Goal: Browse casually: Explore the website without a specific task or goal

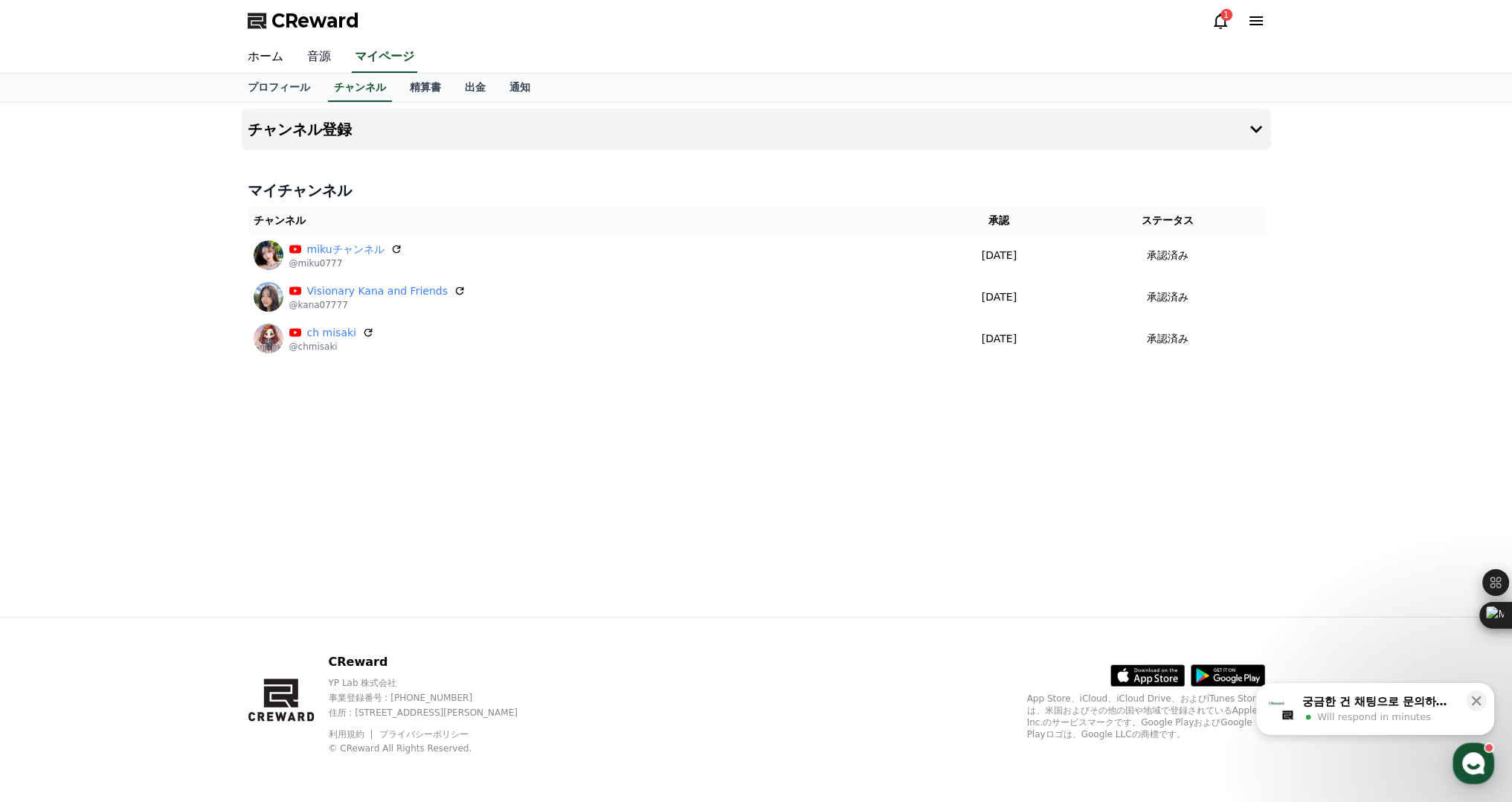
click at [297, 61] on link "音源" at bounding box center [319, 57] width 48 height 32
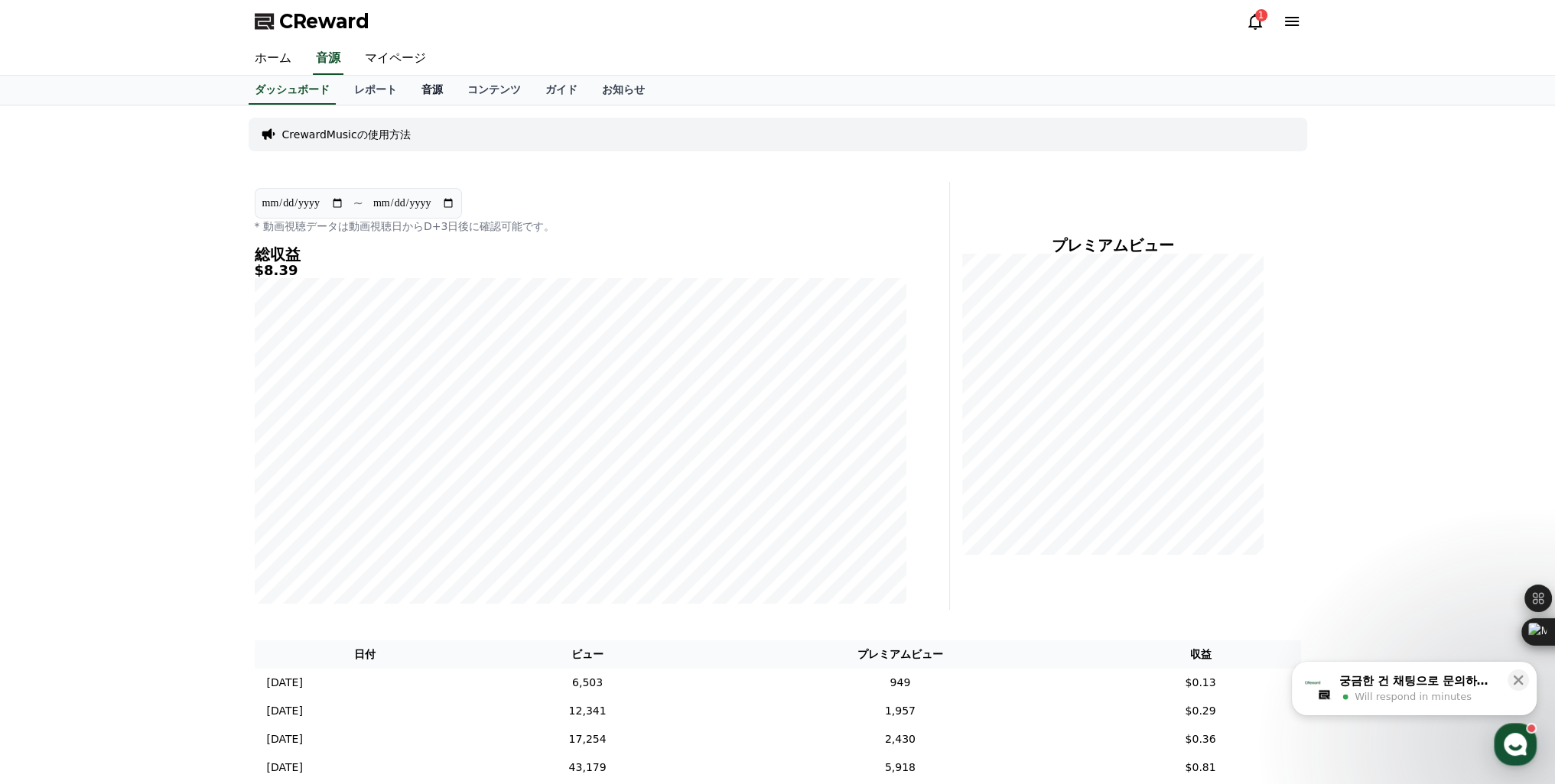
click at [409, 93] on link "音源" at bounding box center [432, 90] width 46 height 29
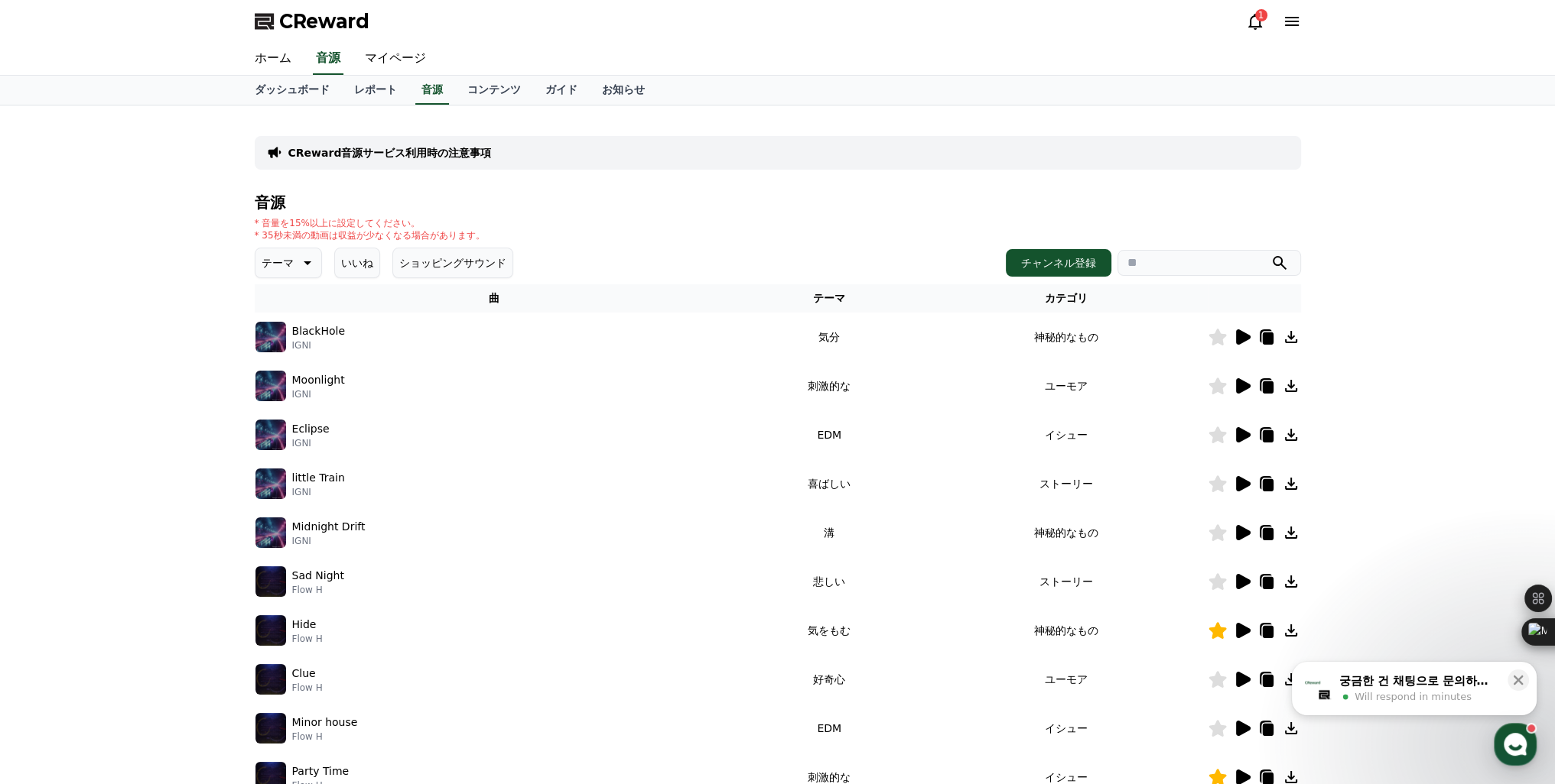
click at [1242, 632] on icon at bounding box center [1242, 631] width 15 height 16
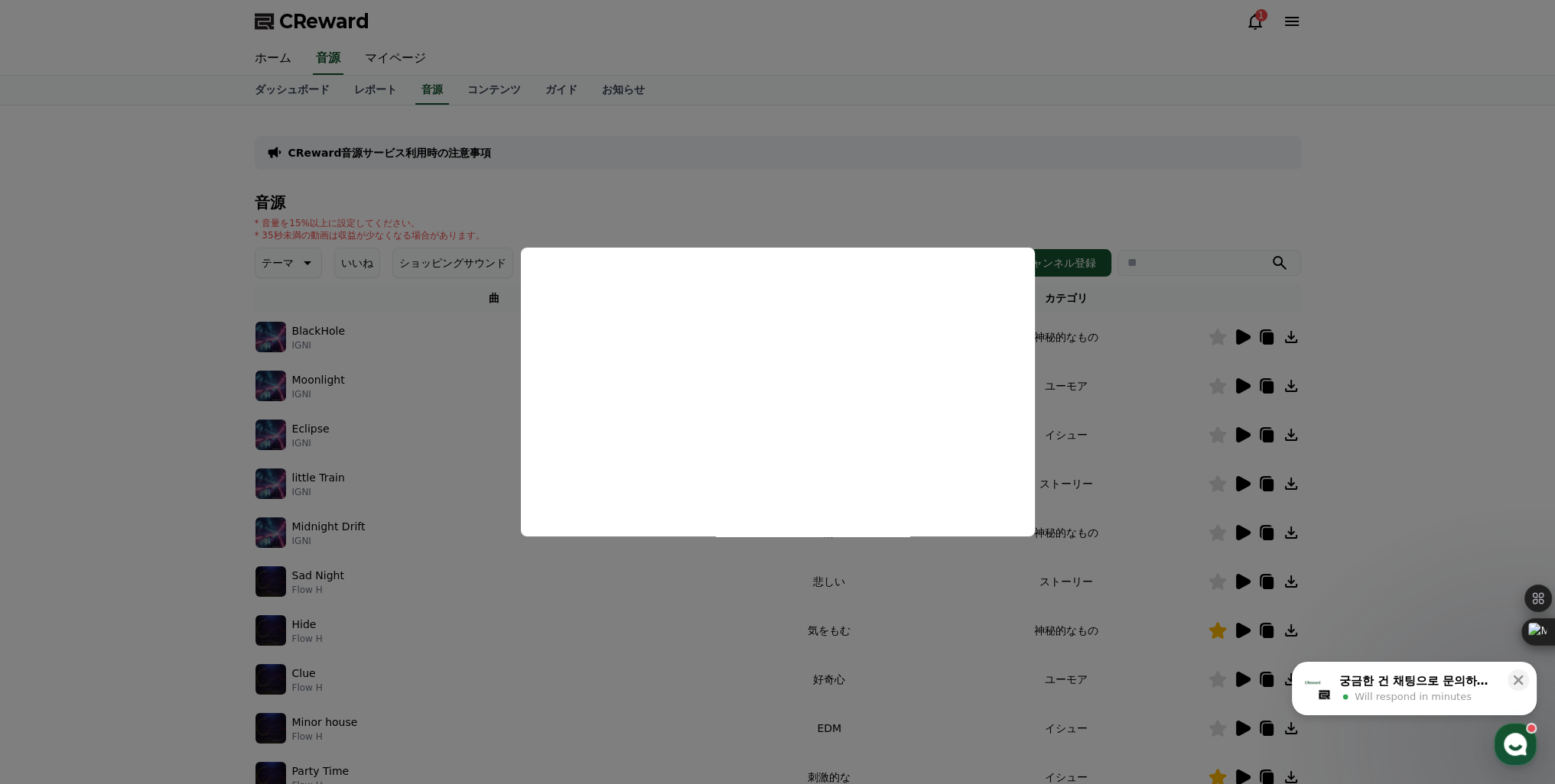
click at [1122, 495] on button "close modal" at bounding box center [778, 392] width 1555 height 784
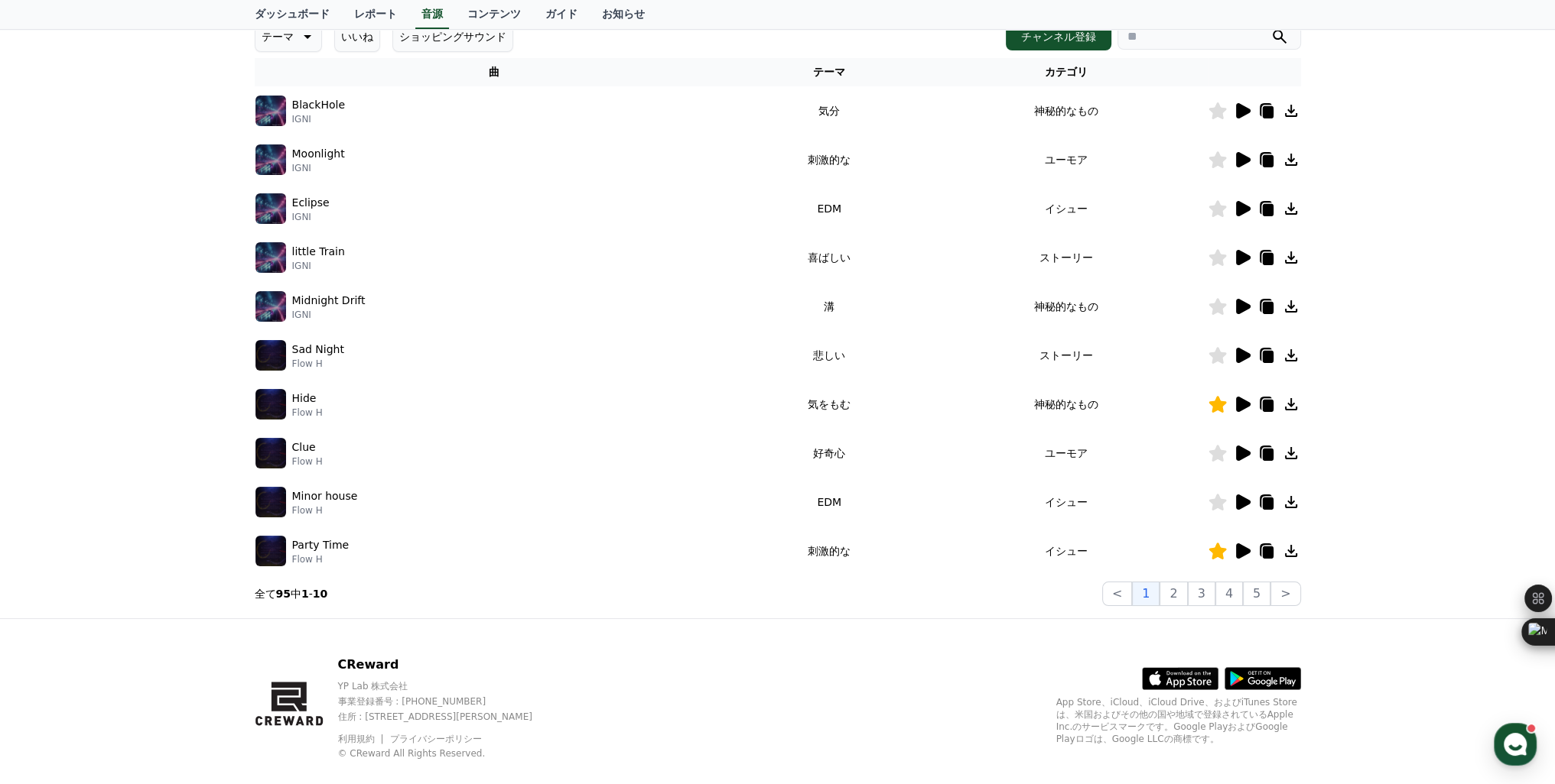
scroll to position [229, 0]
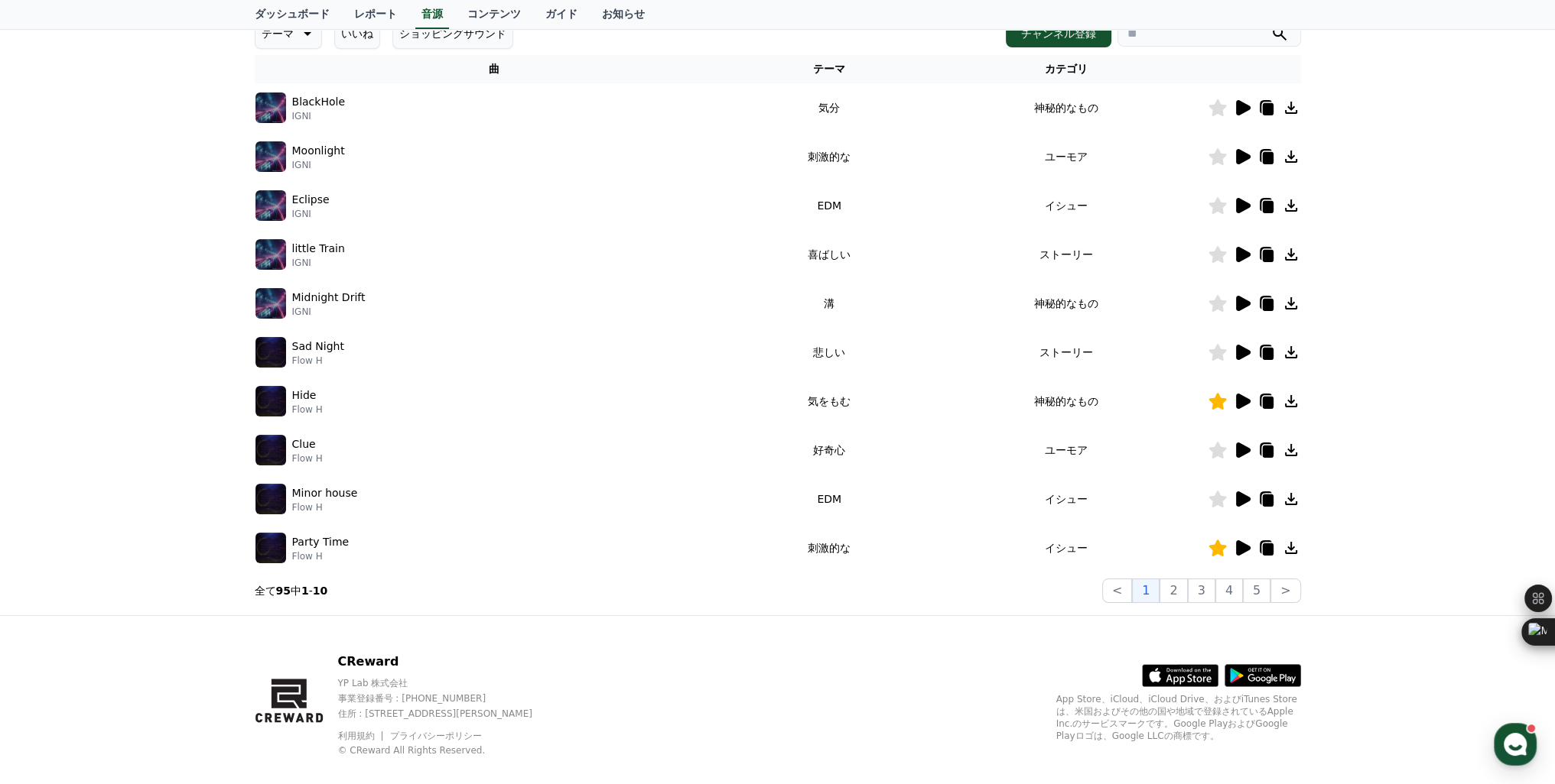
click at [1237, 546] on icon at bounding box center [1242, 548] width 15 height 16
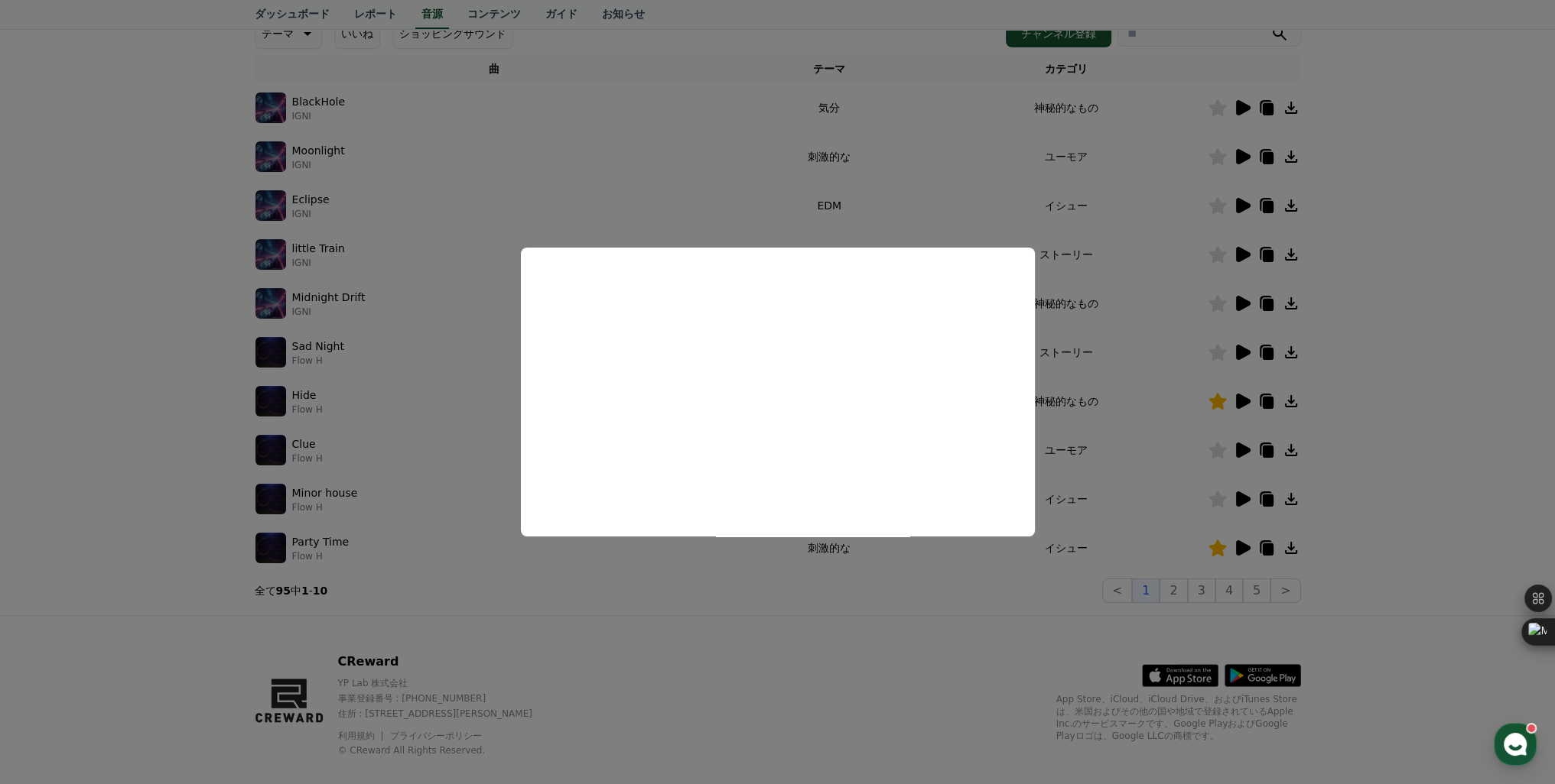
click at [838, 665] on button "close modal" at bounding box center [778, 392] width 1555 height 784
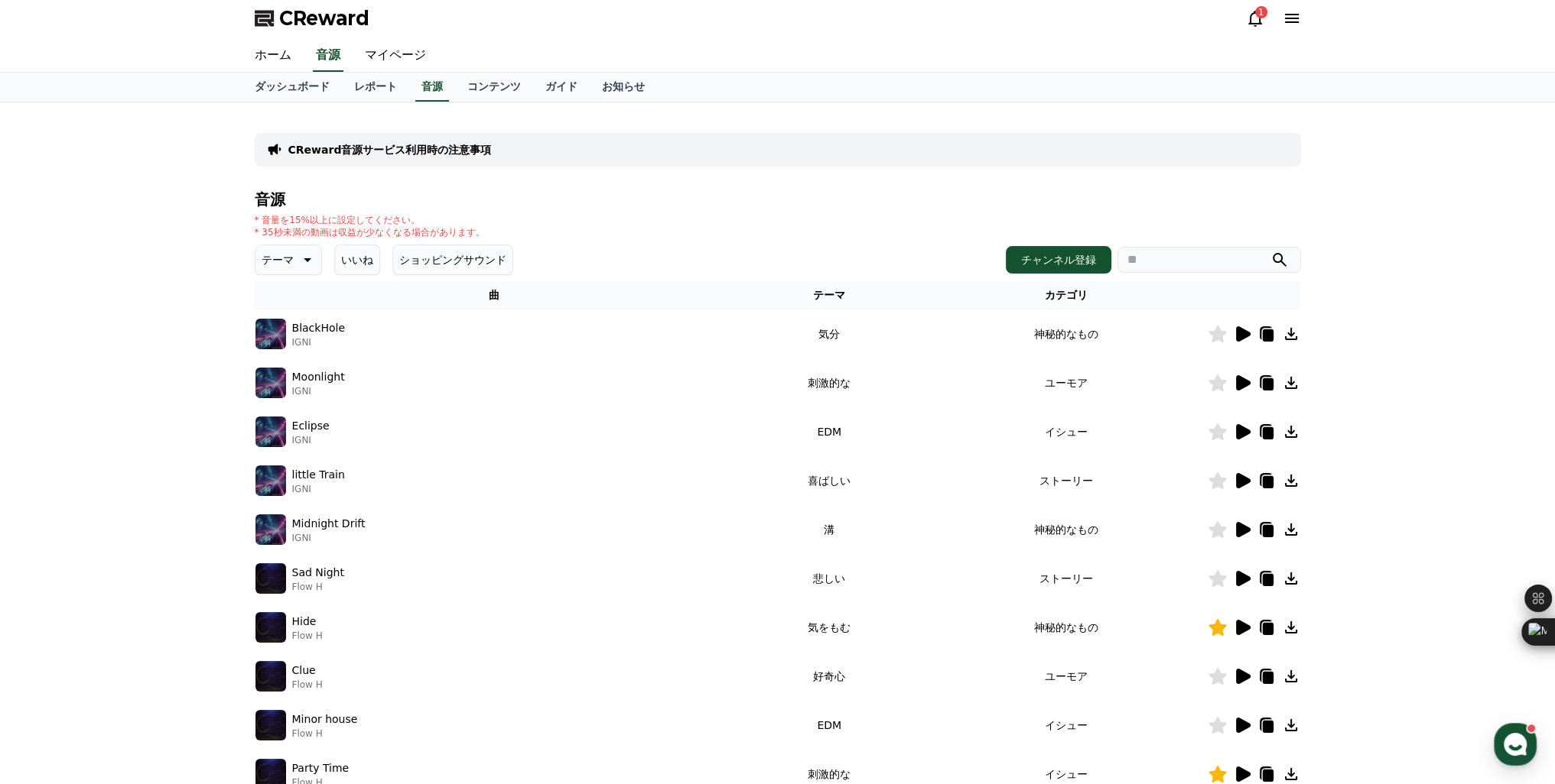
scroll to position [0, 0]
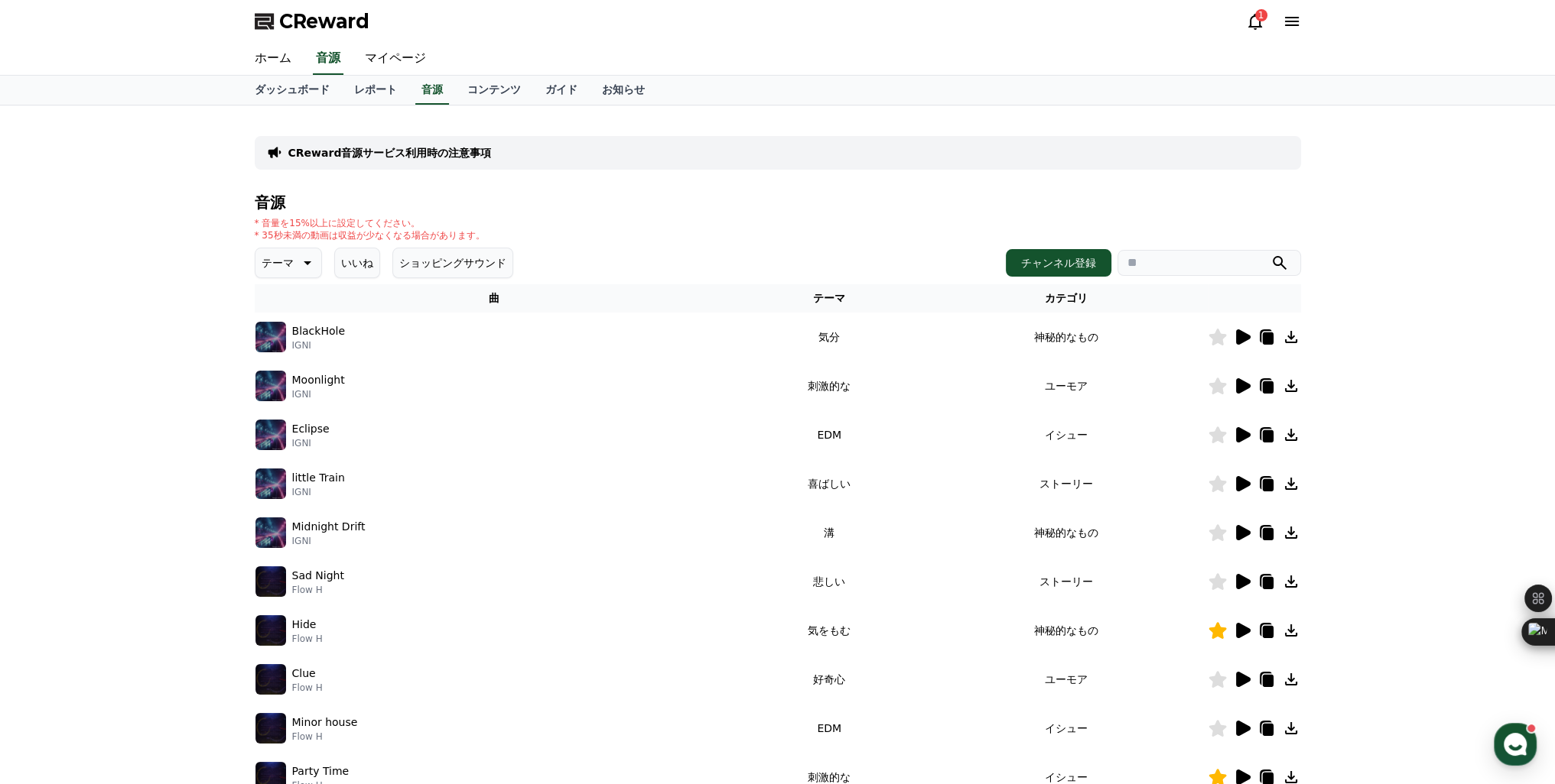
click at [270, 266] on p "テーマ" at bounding box center [277, 263] width 32 height 22
click at [1241, 635] on icon at bounding box center [1242, 631] width 15 height 16
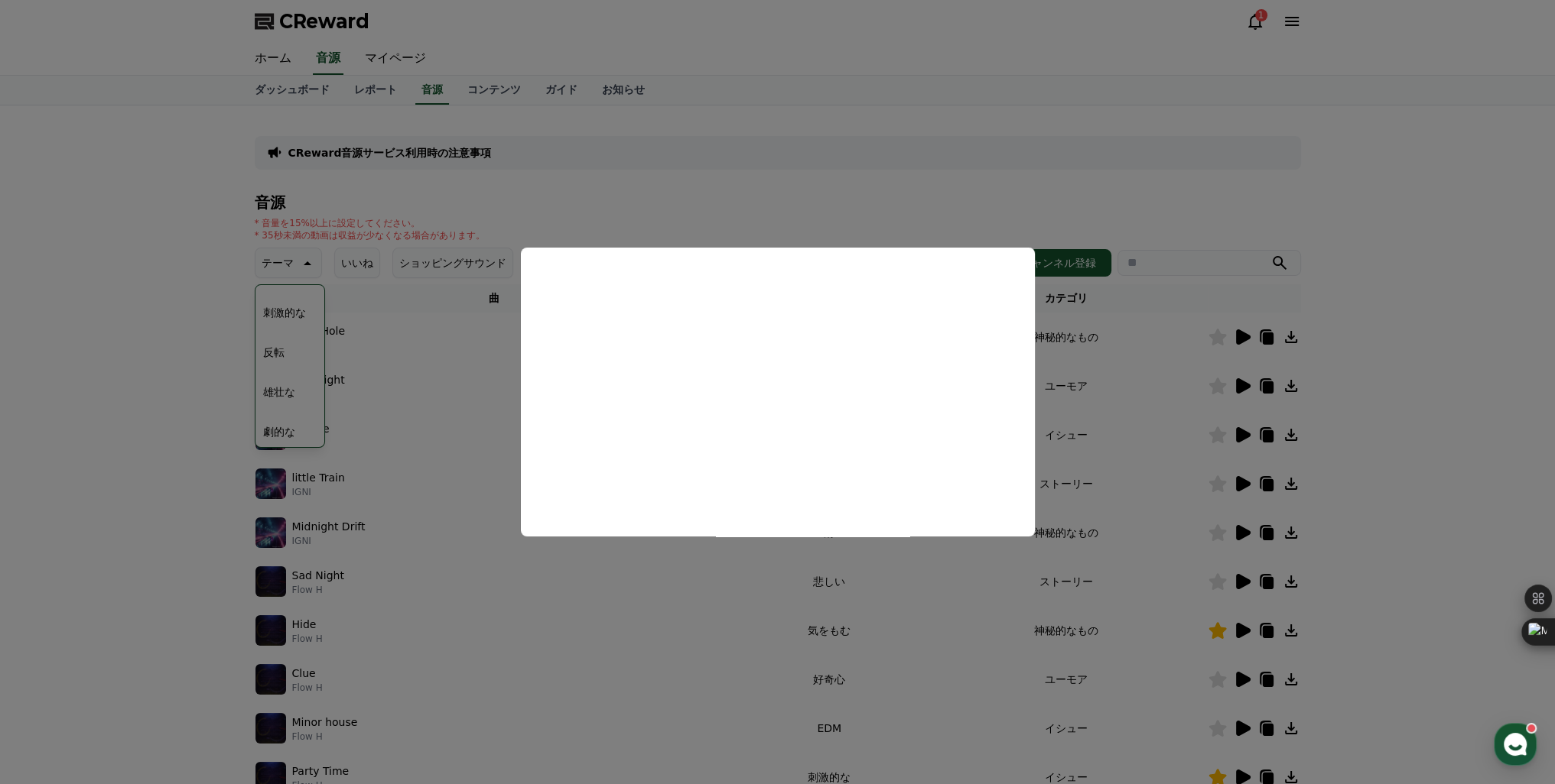
click at [1263, 231] on button "close modal" at bounding box center [778, 392] width 1555 height 784
